Goal: Information Seeking & Learning: Learn about a topic

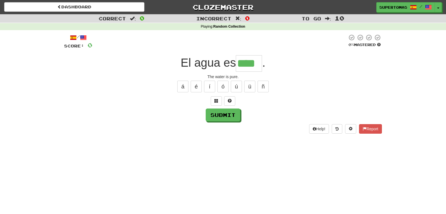
type input "****"
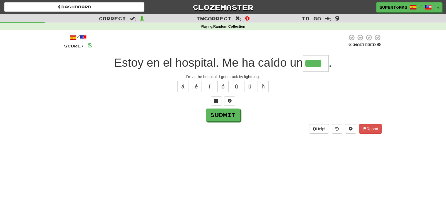
type input "****"
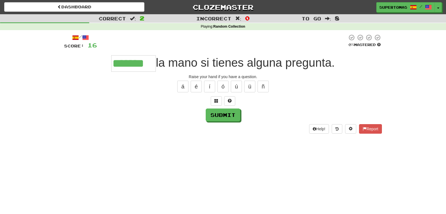
type input "*******"
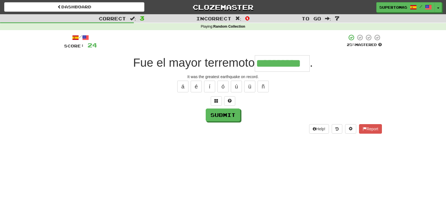
type input "**********"
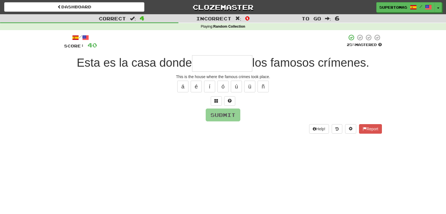
type input "*"
type input "**********"
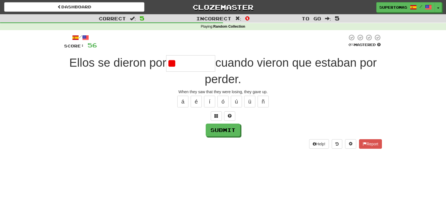
type input "*"
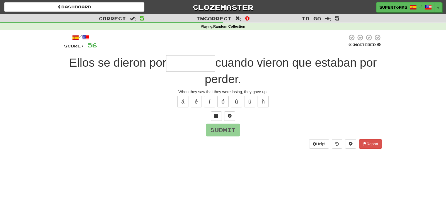
type input "*"
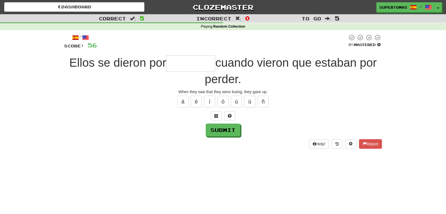
type input "*"
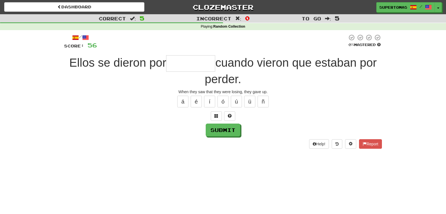
type input "*"
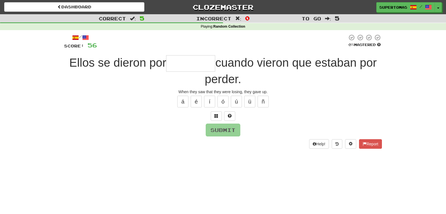
type input "*"
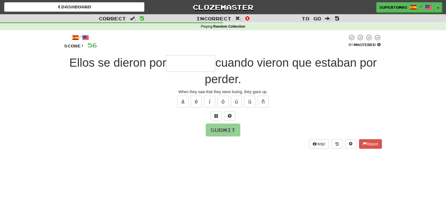
type input "*"
type input "********"
click at [219, 129] on button "Submit" at bounding box center [223, 130] width 35 height 13
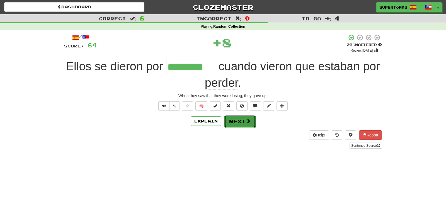
click at [234, 123] on button "Next" at bounding box center [240, 121] width 31 height 13
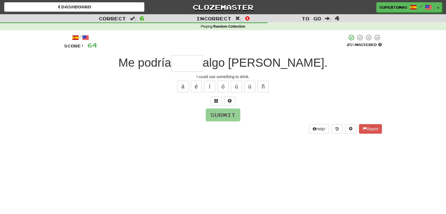
type input "*"
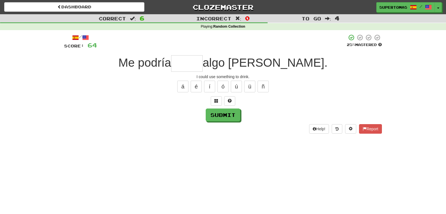
type input "*"
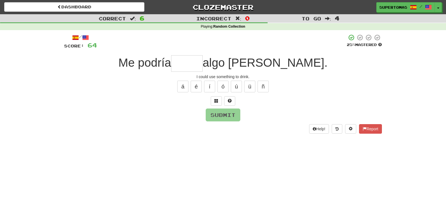
type input "*"
type input "******"
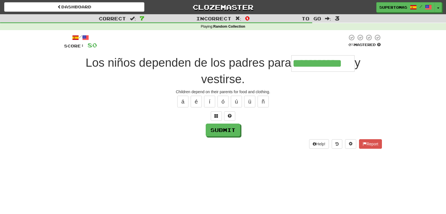
type input "**********"
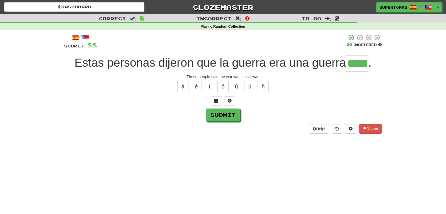
type input "*****"
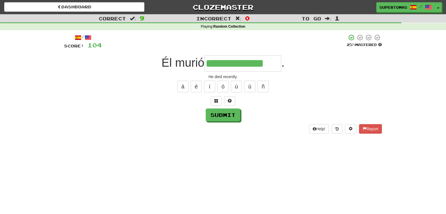
type input "**********"
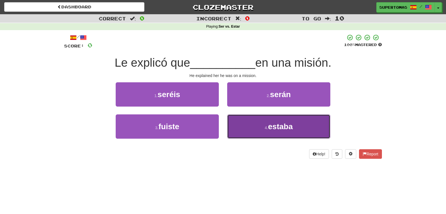
click at [253, 133] on button "4 . estaba" at bounding box center [278, 126] width 103 height 24
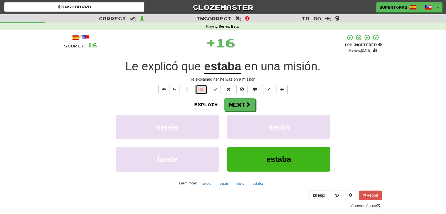
click at [199, 89] on button "🧠" at bounding box center [202, 89] width 12 height 9
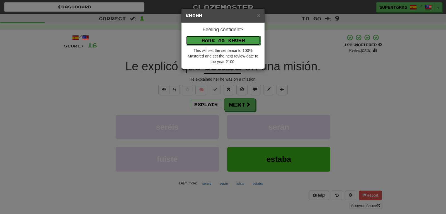
click at [200, 40] on button "Mark as Known" at bounding box center [223, 40] width 75 height 9
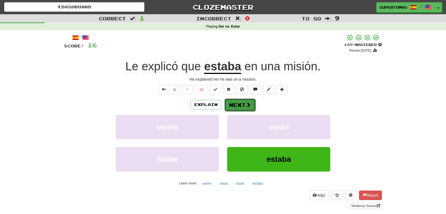
click at [234, 100] on button "Next" at bounding box center [240, 104] width 31 height 13
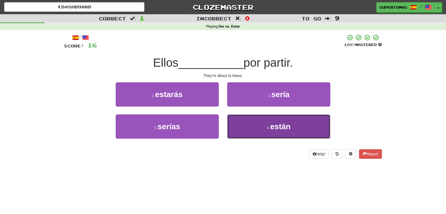
click at [255, 128] on button "4 . están" at bounding box center [278, 126] width 103 height 24
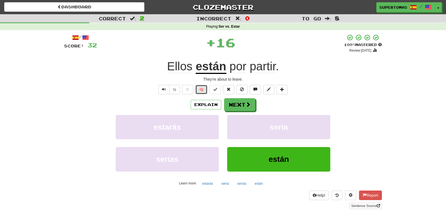
click at [201, 89] on button "🧠" at bounding box center [202, 89] width 12 height 9
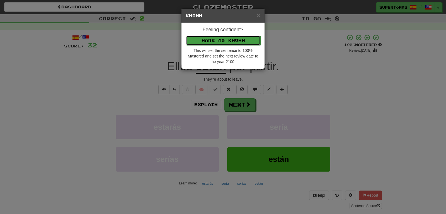
click at [199, 44] on button "Mark as Known" at bounding box center [223, 40] width 75 height 9
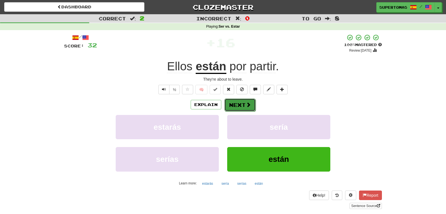
click at [236, 102] on button "Next" at bounding box center [240, 104] width 31 height 13
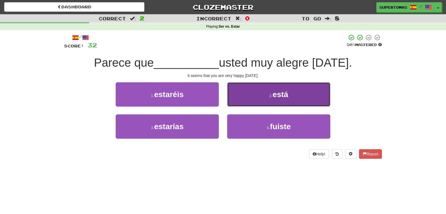
click at [260, 101] on button "2 . está" at bounding box center [278, 94] width 103 height 24
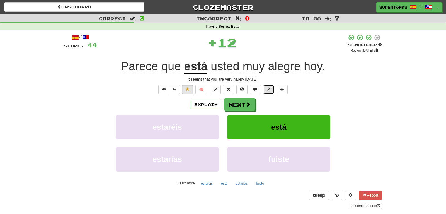
click at [267, 90] on span at bounding box center [269, 89] width 4 height 4
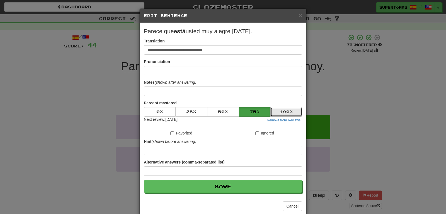
click at [282, 109] on button "100 %" at bounding box center [287, 111] width 32 height 9
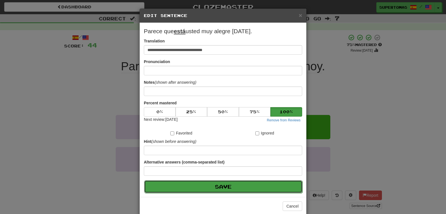
click at [242, 183] on button "Save" at bounding box center [223, 186] width 158 height 13
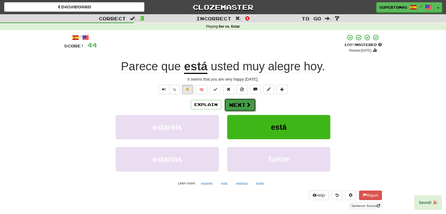
click at [238, 107] on button "Next" at bounding box center [240, 104] width 31 height 13
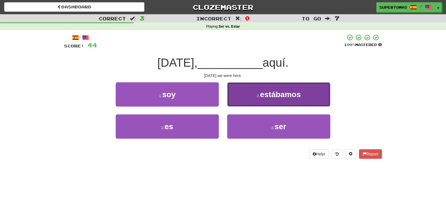
click at [245, 97] on button "2 . estábamos" at bounding box center [278, 94] width 103 height 24
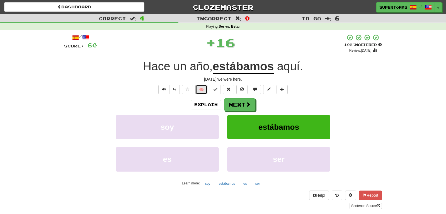
click at [202, 90] on button "🧠" at bounding box center [202, 89] width 12 height 9
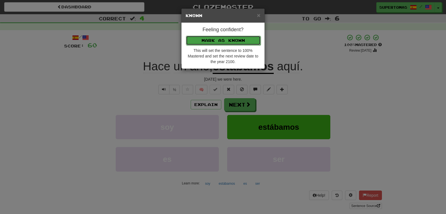
click at [199, 41] on button "Mark as Known" at bounding box center [223, 40] width 75 height 9
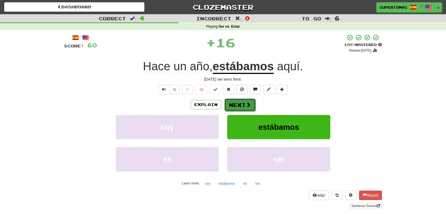
click at [236, 102] on button "Next" at bounding box center [240, 104] width 31 height 13
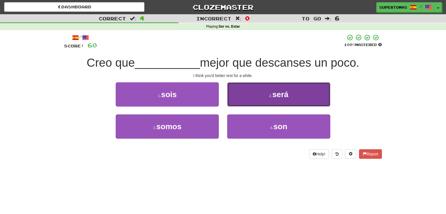
click at [250, 102] on button "2 . será" at bounding box center [278, 94] width 103 height 24
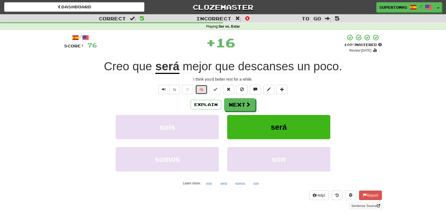
click at [202, 89] on button "🧠" at bounding box center [202, 89] width 12 height 9
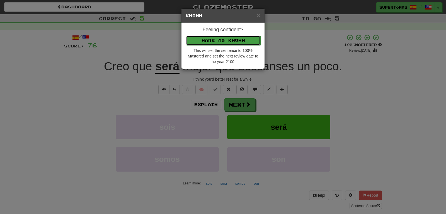
click at [205, 41] on button "Mark as Known" at bounding box center [223, 40] width 75 height 9
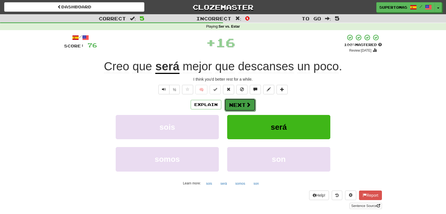
click at [236, 105] on button "Next" at bounding box center [240, 104] width 31 height 13
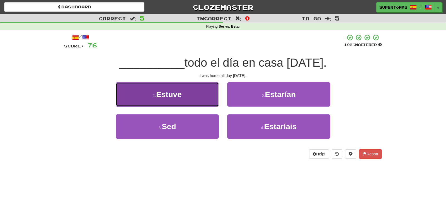
click at [182, 96] on span "Estuve" at bounding box center [169, 94] width 26 height 9
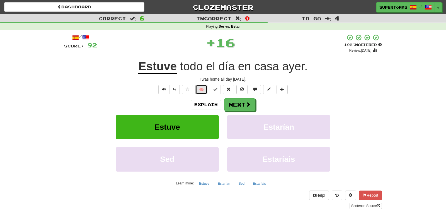
click at [200, 88] on button "🧠" at bounding box center [202, 89] width 12 height 9
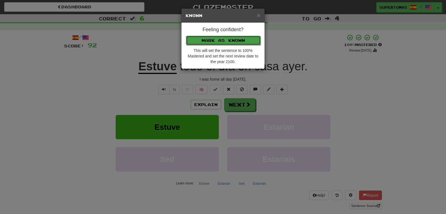
click at [199, 43] on button "Mark as Known" at bounding box center [223, 40] width 75 height 9
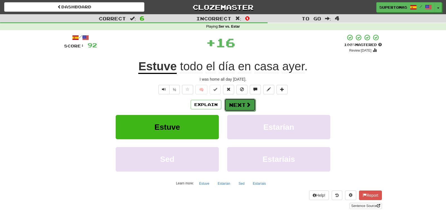
click at [233, 105] on button "Next" at bounding box center [240, 104] width 31 height 13
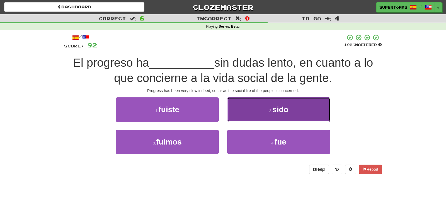
click at [247, 114] on button "2 . sido" at bounding box center [278, 109] width 103 height 24
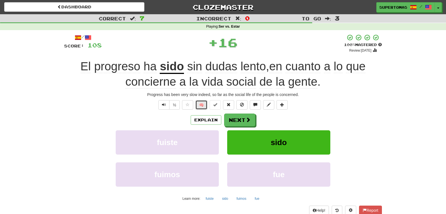
click at [199, 105] on button "🧠" at bounding box center [202, 104] width 12 height 9
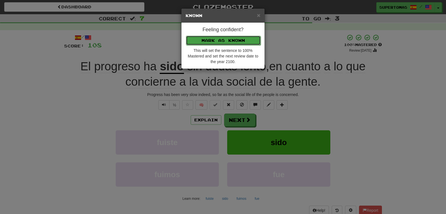
click at [199, 42] on button "Mark as Known" at bounding box center [223, 40] width 75 height 9
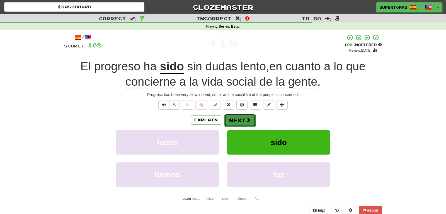
click at [228, 115] on button "Next" at bounding box center [240, 120] width 31 height 13
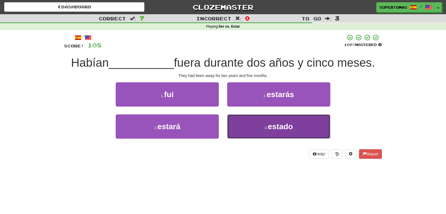
click at [233, 126] on button "4 . estado" at bounding box center [278, 126] width 103 height 24
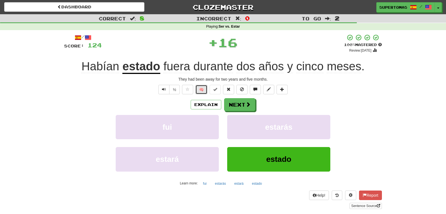
click at [203, 91] on button "🧠" at bounding box center [202, 89] width 12 height 9
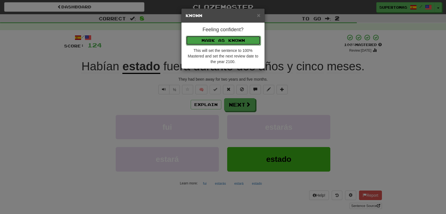
click at [213, 39] on button "Mark as Known" at bounding box center [223, 40] width 75 height 9
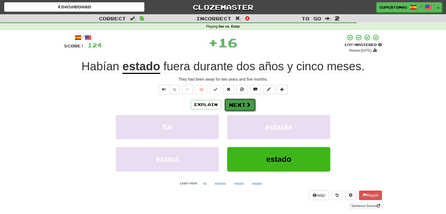
click at [237, 101] on button "Next" at bounding box center [240, 104] width 31 height 13
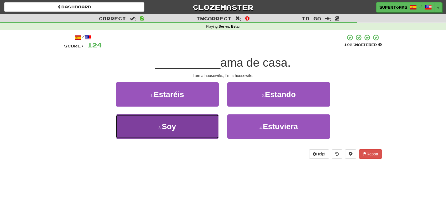
click at [186, 128] on button "3 . Soy" at bounding box center [167, 126] width 103 height 24
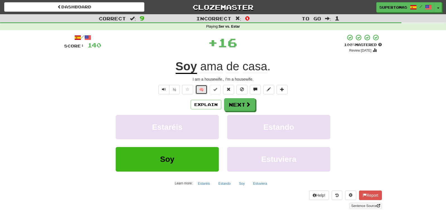
click at [199, 90] on button "🧠" at bounding box center [202, 89] width 12 height 9
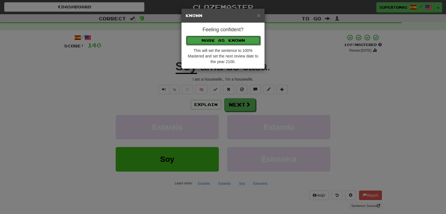
click at [201, 40] on button "Mark as Known" at bounding box center [223, 40] width 75 height 9
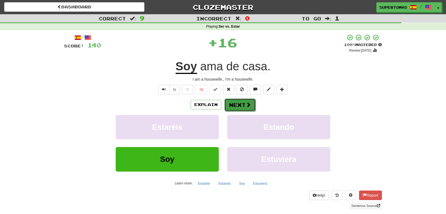
click at [229, 102] on button "Next" at bounding box center [240, 104] width 31 height 13
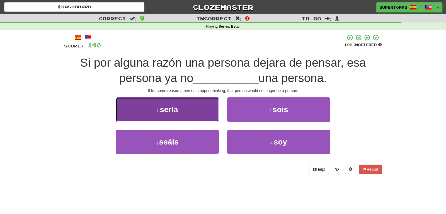
click at [178, 111] on span "sería" at bounding box center [169, 109] width 18 height 9
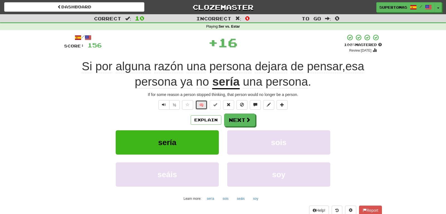
click at [199, 103] on button "🧠" at bounding box center [202, 104] width 12 height 9
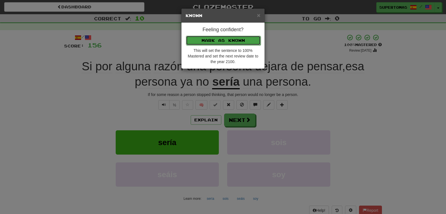
click at [200, 38] on button "Mark as Known" at bounding box center [223, 40] width 75 height 9
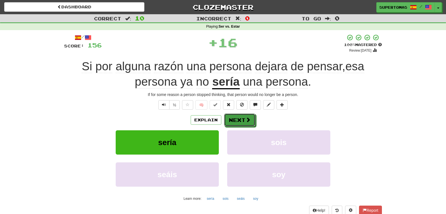
click at [233, 118] on button "Next" at bounding box center [239, 120] width 31 height 13
